Goal: Information Seeking & Learning: Check status

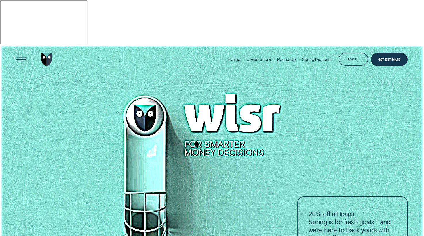
click at [233, 149] on div at bounding box center [212, 163] width 424 height 237
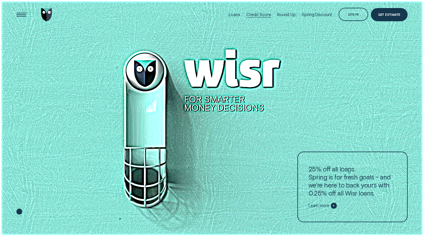
click at [256, 15] on div "Credit Score" at bounding box center [258, 14] width 24 height 5
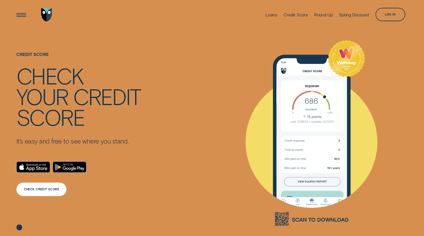
click at [43, 189] on div "CHECK CREDIT SCORE" at bounding box center [41, 189] width 35 height 3
